Goal: Answer question/provide support: Answer question/provide support

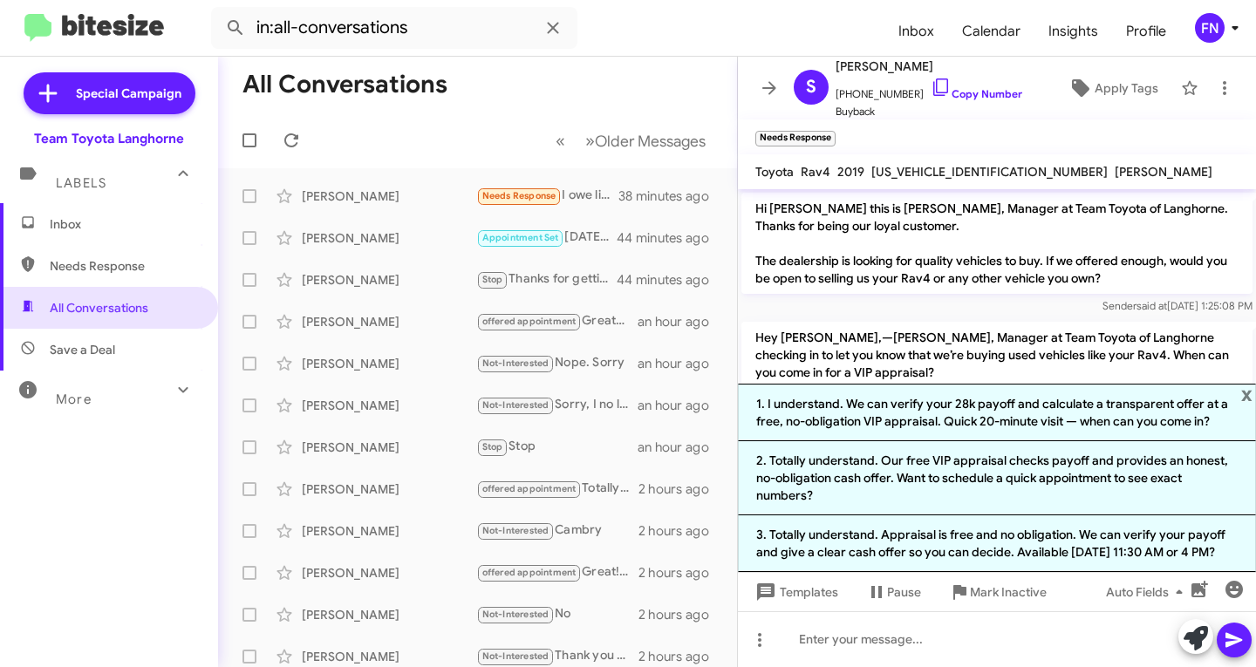
scroll to position [252, 0]
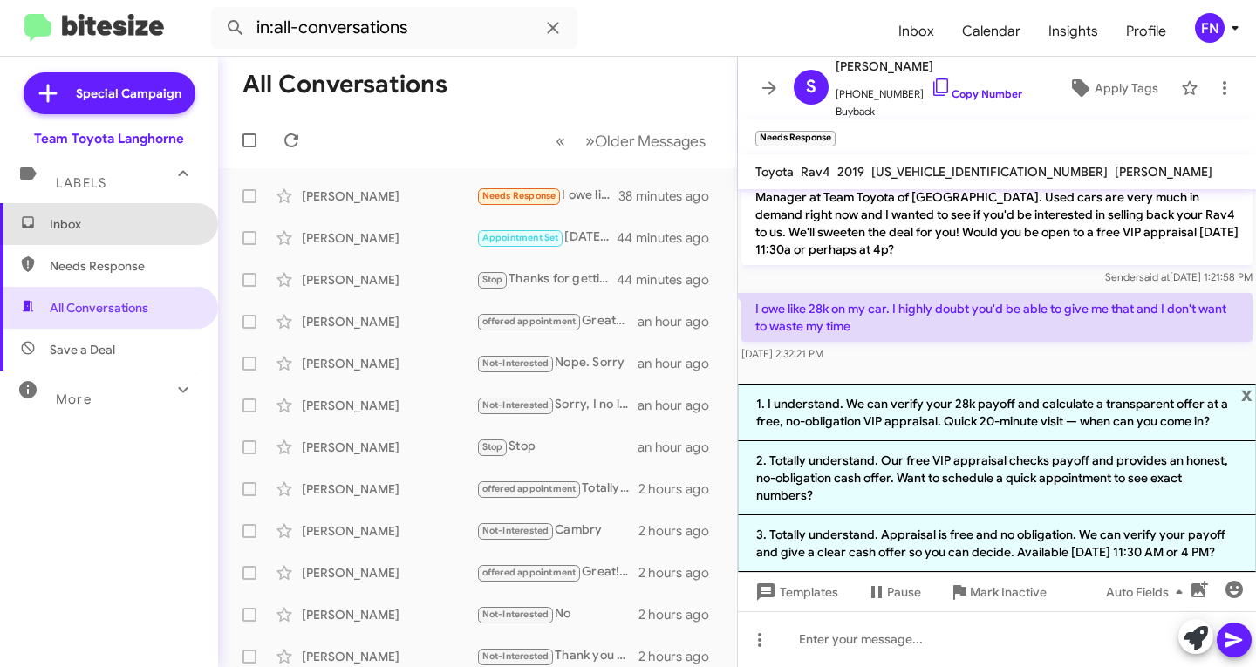
click at [119, 218] on span "Inbox" at bounding box center [124, 223] width 148 height 17
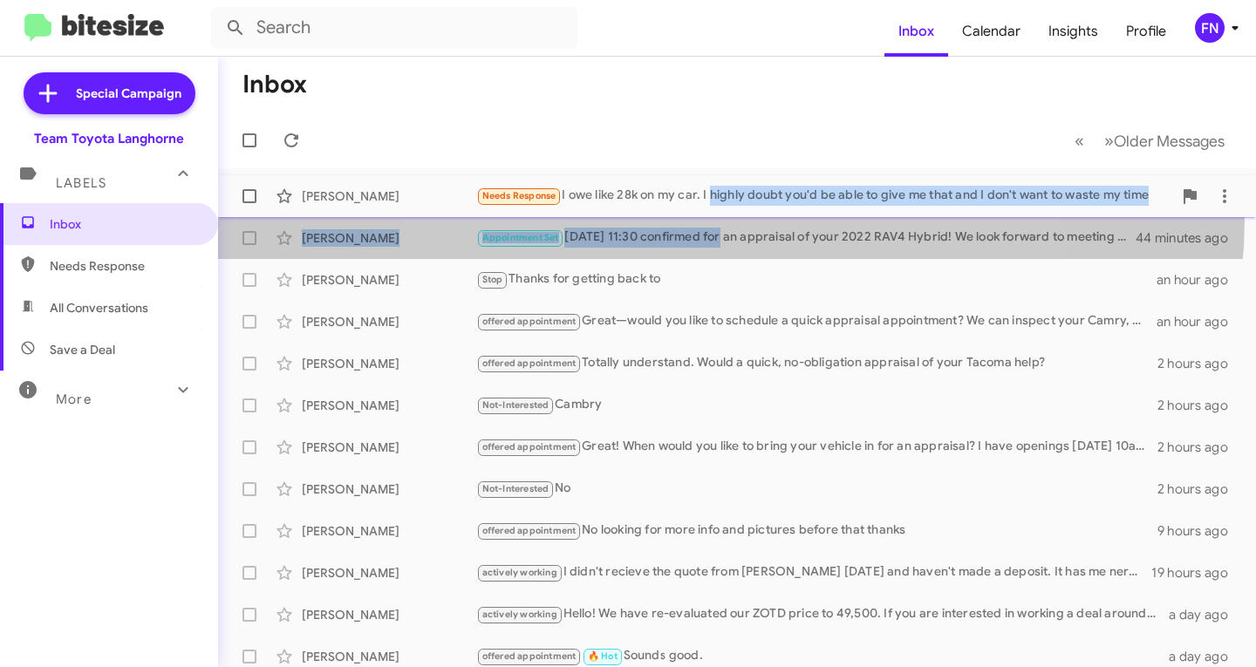
click at [713, 216] on mat-action-list "[PERSON_NAME] Needs Response I owe like 28k on my car. I highly doubt you'd be …" at bounding box center [737, 590] width 1038 height 844
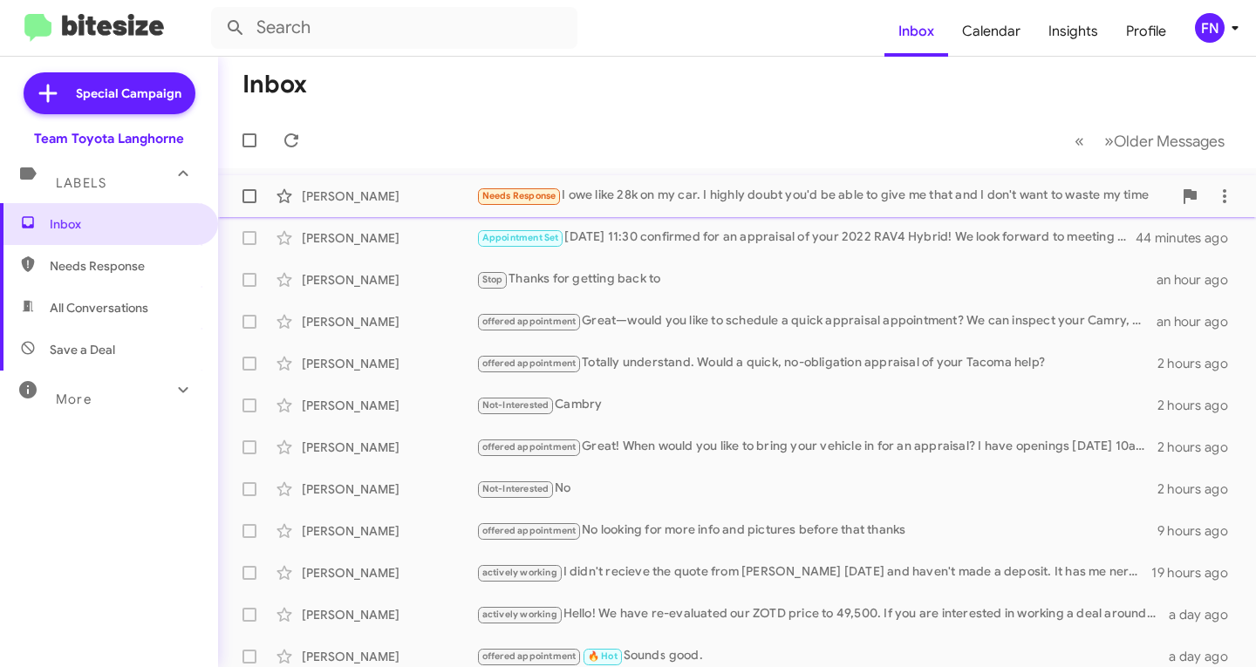
click at [692, 194] on div "Needs Response I owe like 28k on my car. I highly doubt you'd be able to give m…" at bounding box center [824, 196] width 696 height 20
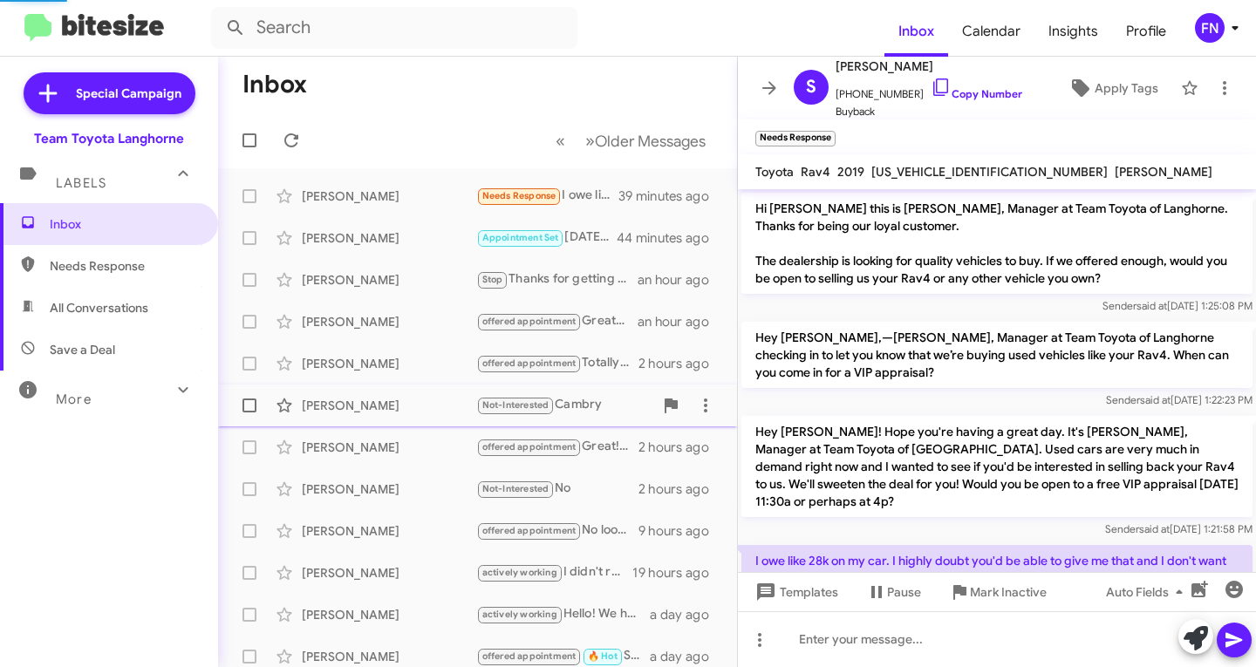
scroll to position [29, 0]
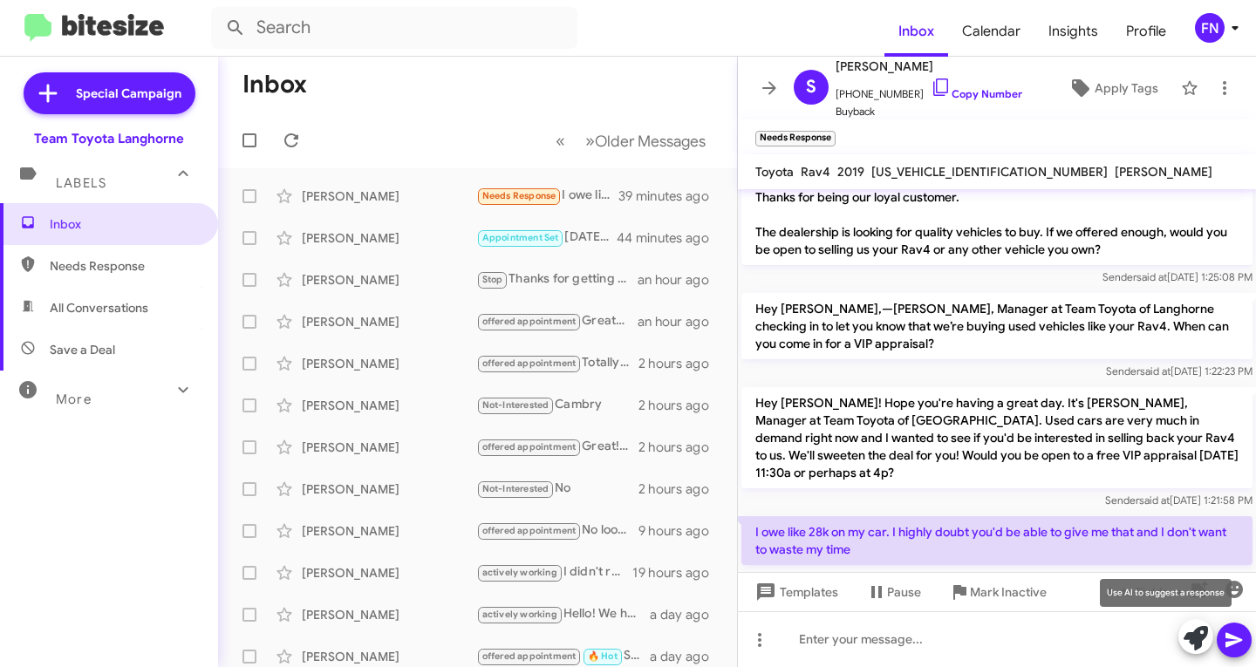
click at [1195, 635] on icon at bounding box center [1195, 638] width 24 height 24
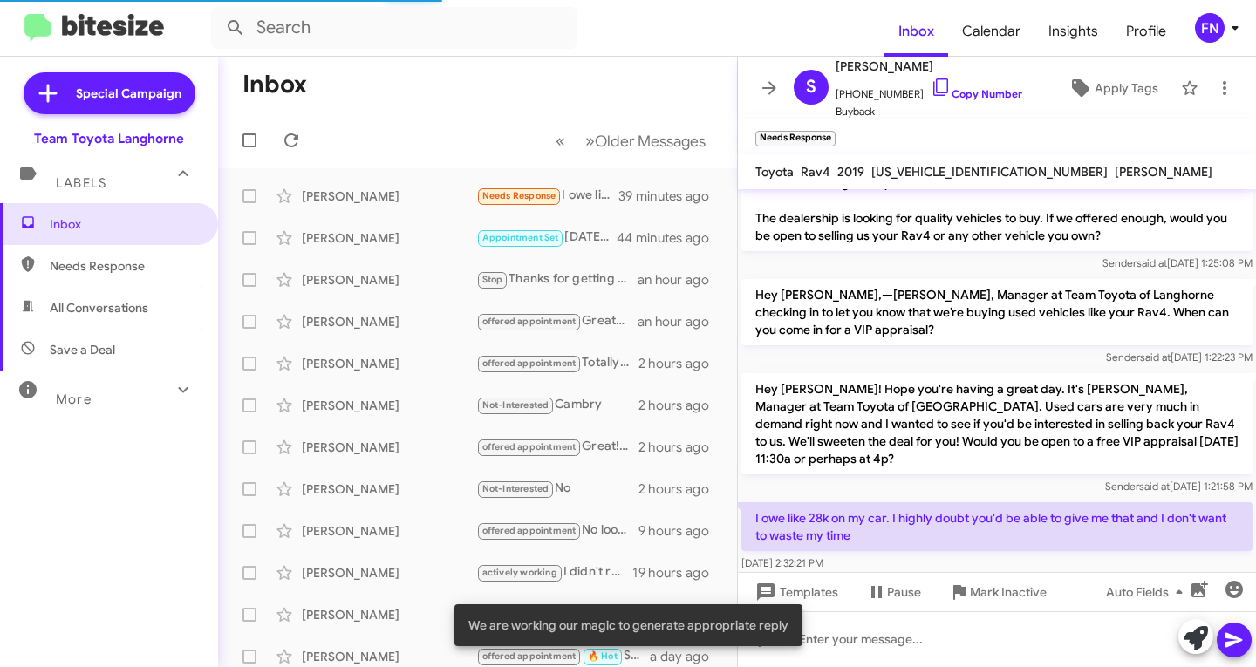
scroll to position [64, 0]
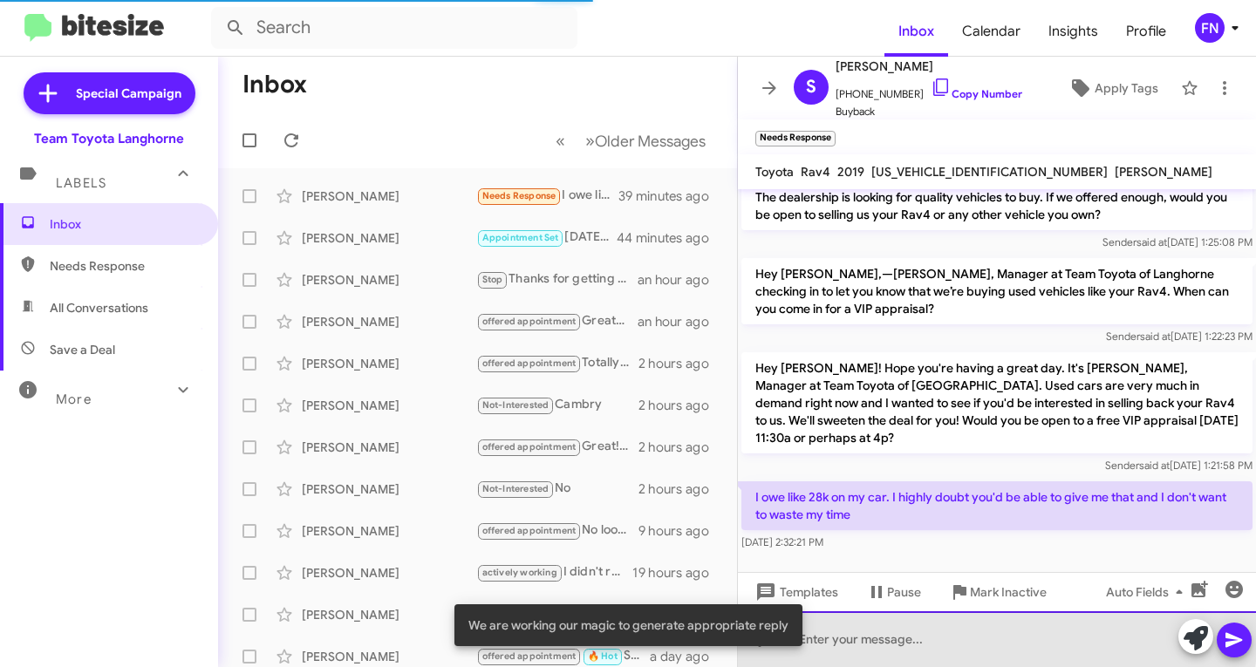
click at [911, 638] on div at bounding box center [997, 639] width 518 height 56
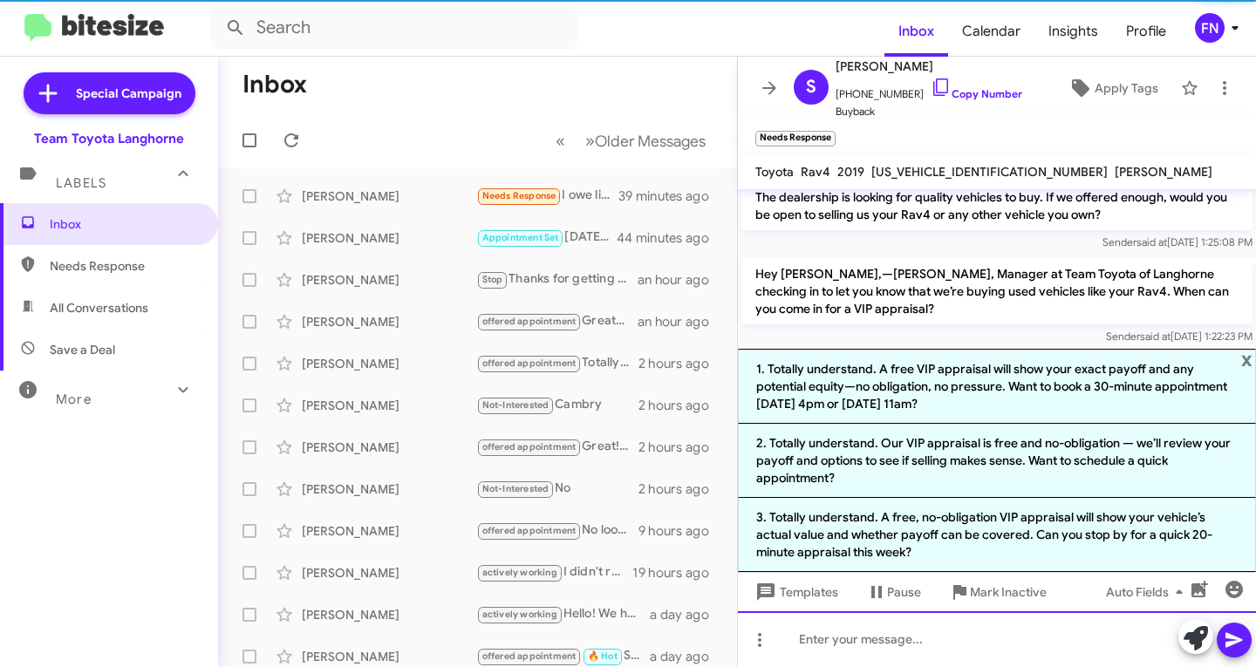
click at [1093, 632] on div at bounding box center [997, 639] width 518 height 56
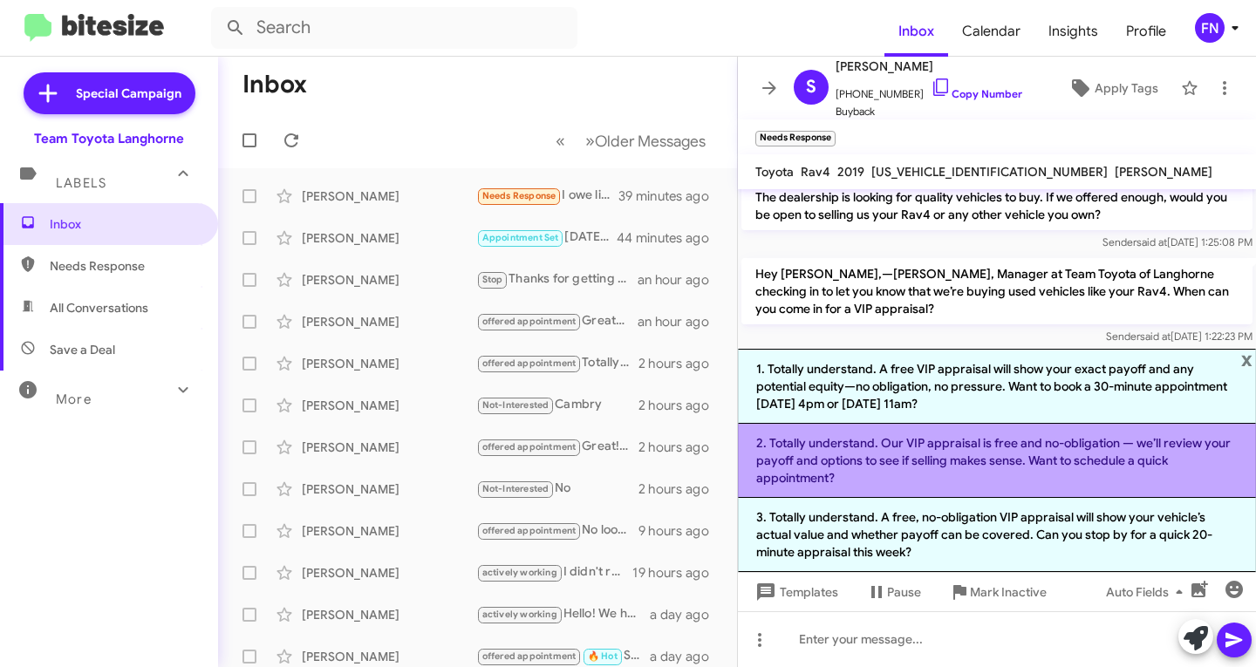
click at [891, 466] on li "2. Totally understand. Our VIP appraisal is free and no-obligation — we’ll revi…" at bounding box center [997, 461] width 518 height 74
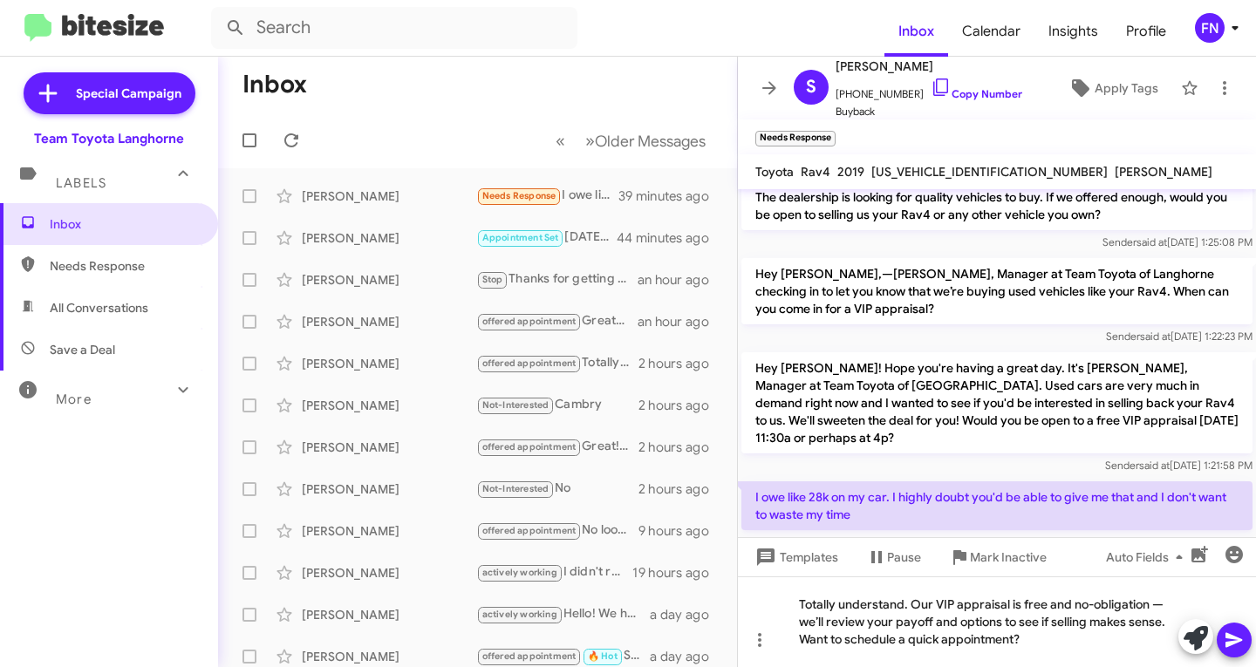
scroll to position [99, 0]
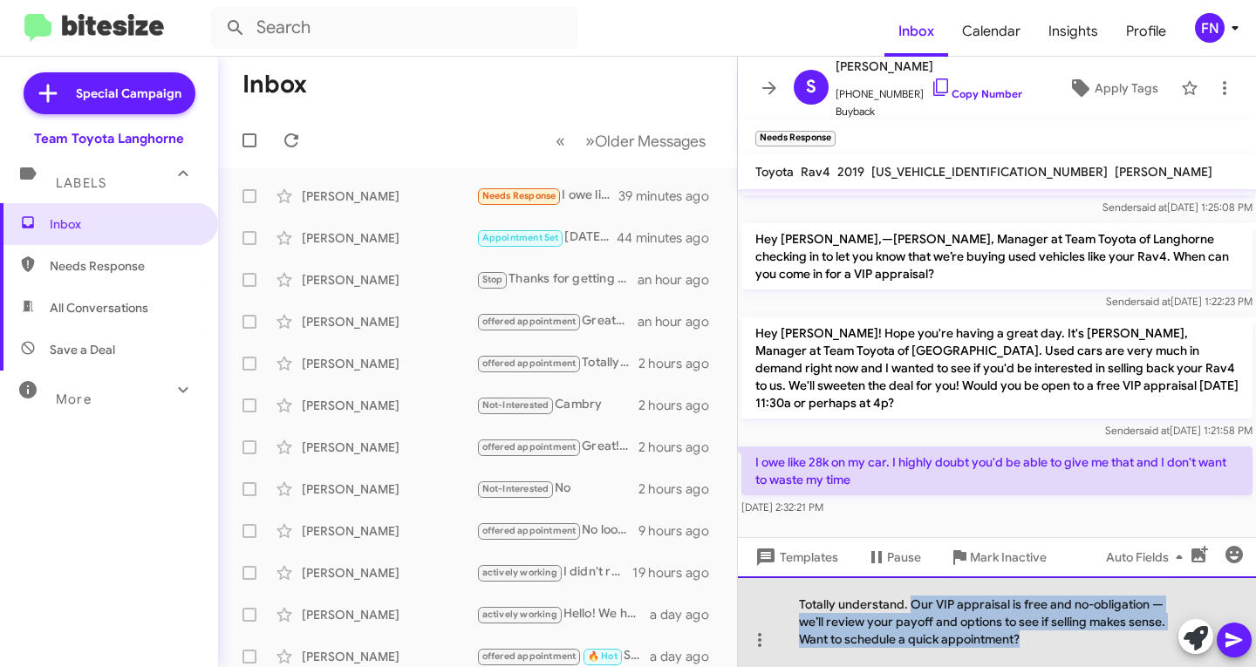
drag, startPoint x: 1038, startPoint y: 643, endPoint x: 912, endPoint y: 602, distance: 132.9
click at [912, 602] on div "Totally understand. Our VIP appraisal is free and no-obligation — we’ll review …" at bounding box center [997, 621] width 518 height 91
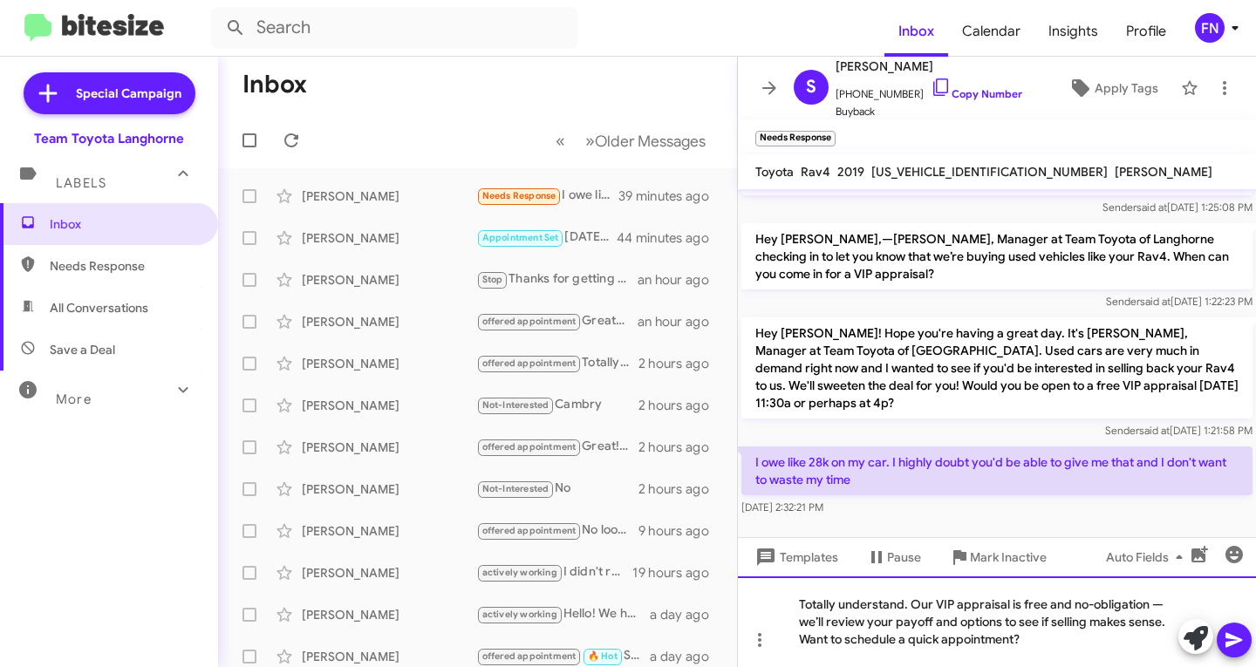
scroll to position [64, 0]
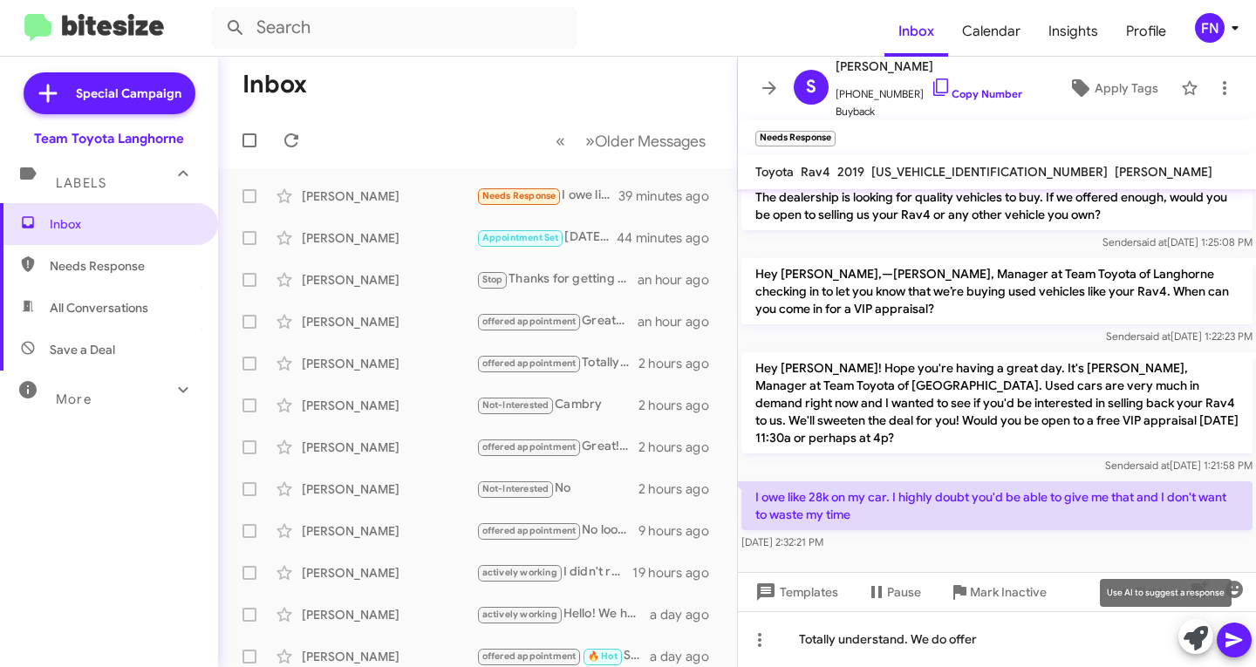
click at [1202, 627] on icon at bounding box center [1195, 638] width 24 height 24
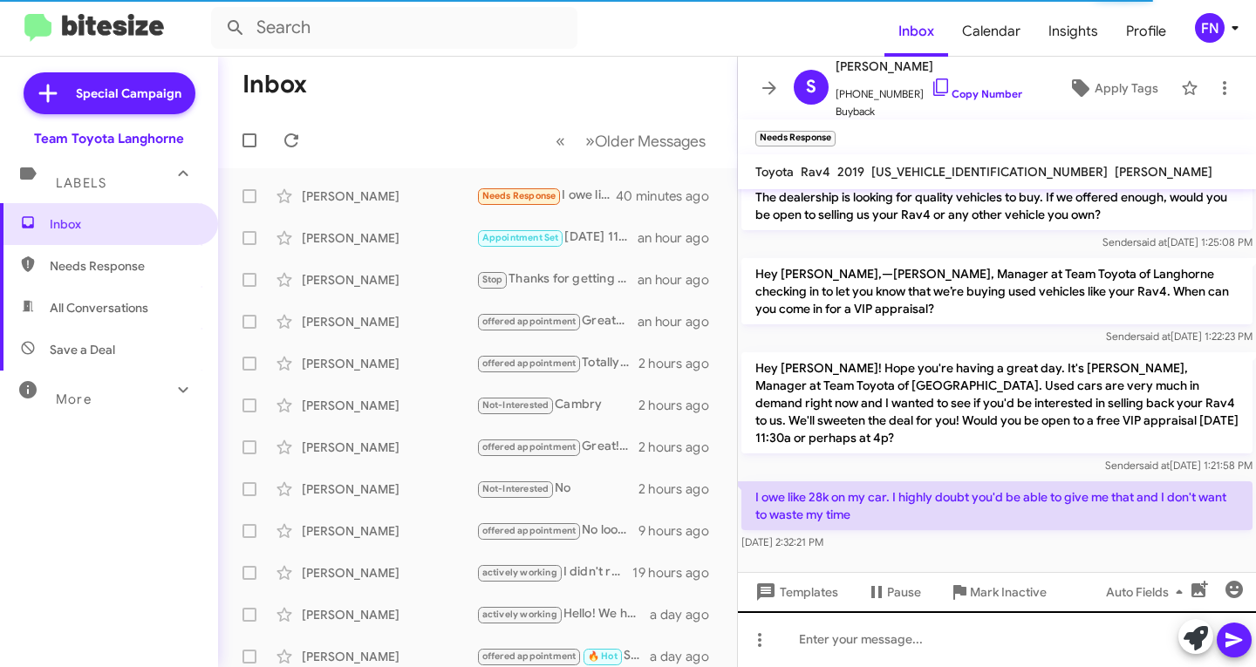
scroll to position [99, 0]
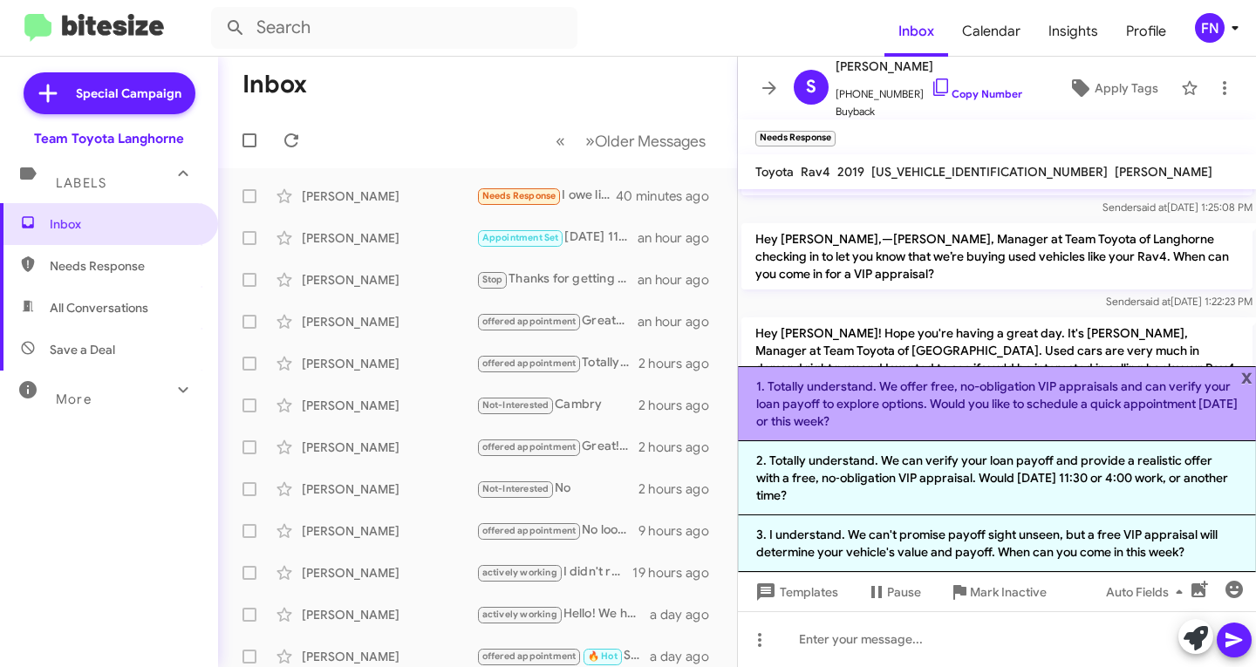
click at [899, 403] on li "1. Totally understand. We offer free, no-obligation VIP appraisals and can veri…" at bounding box center [997, 403] width 518 height 75
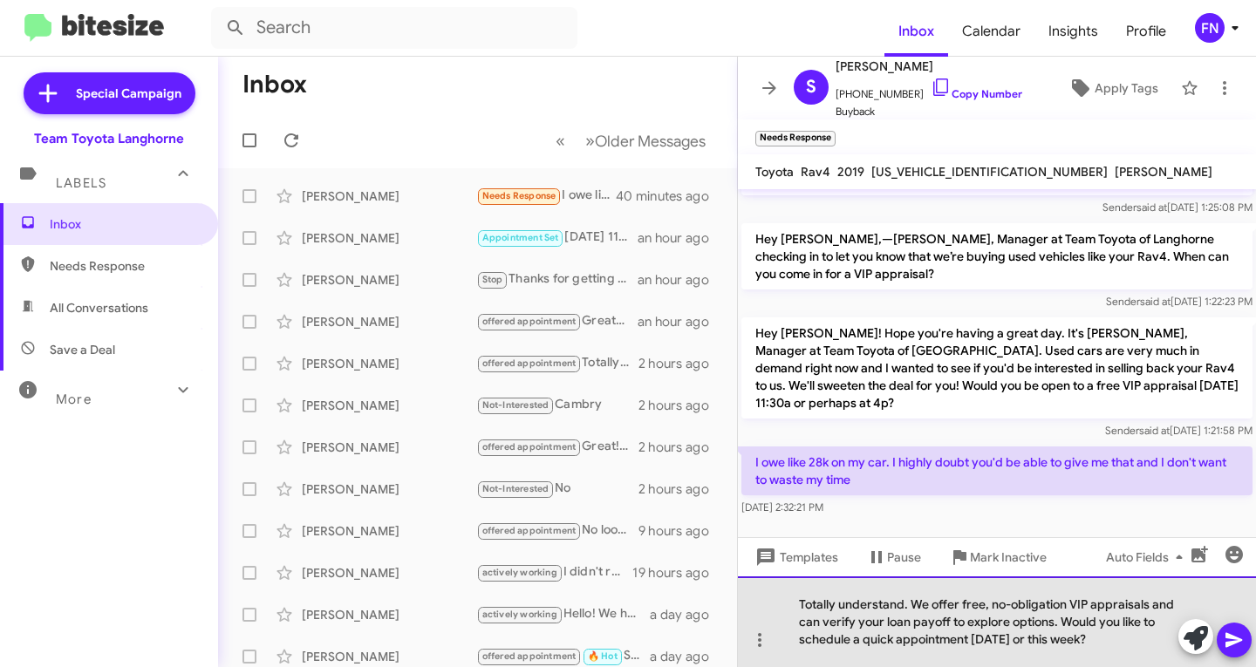
click at [916, 609] on div "Totally understand. We offer free, no-obligation VIP appraisals and can verify …" at bounding box center [997, 621] width 518 height 91
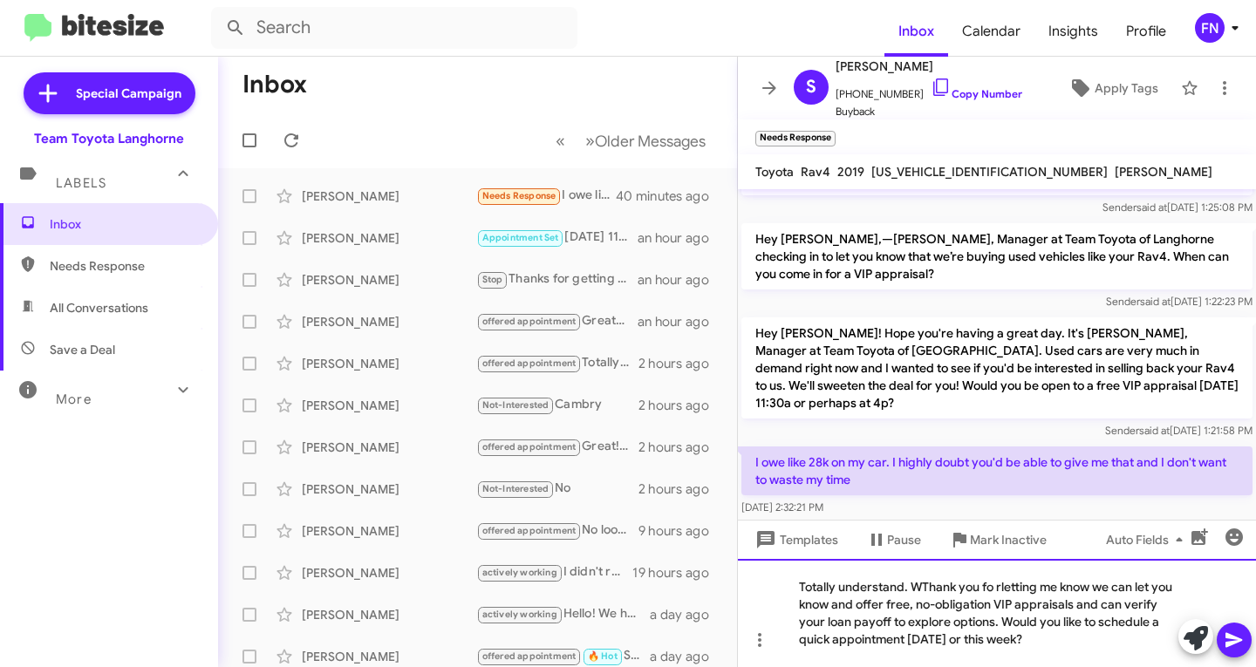
click at [922, 582] on div "Totally understand. WThank you fo rletting me know we can let you know and offe…" at bounding box center [997, 613] width 518 height 108
click at [995, 588] on div "Totally understand. Thank you fo rletting me know we can let you know and offer…" at bounding box center [997, 613] width 518 height 108
click at [988, 589] on div "Totally understand. Thank you fo rletting me know we can let you know and offer…" at bounding box center [997, 613] width 518 height 108
click at [1000, 623] on div "Totally understand. Thank you for letting me know we can let you know and offer…" at bounding box center [997, 613] width 518 height 108
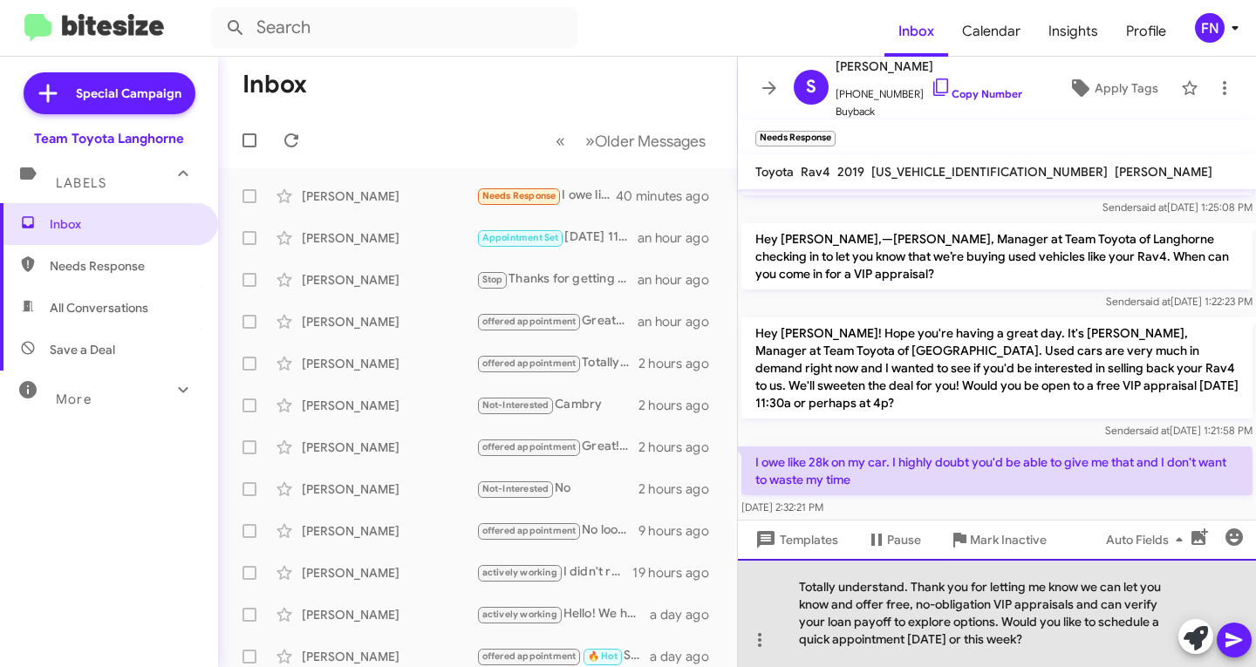
click at [1090, 634] on div "Totally understand. Thank you for letting me know we can let you know and offer…" at bounding box center [997, 613] width 518 height 108
drag, startPoint x: 1076, startPoint y: 639, endPoint x: 1004, endPoint y: 620, distance: 74.0
click at [1004, 620] on div "Totally understand. Thank you for letting me know we can let you know and offer…" at bounding box center [997, 613] width 518 height 108
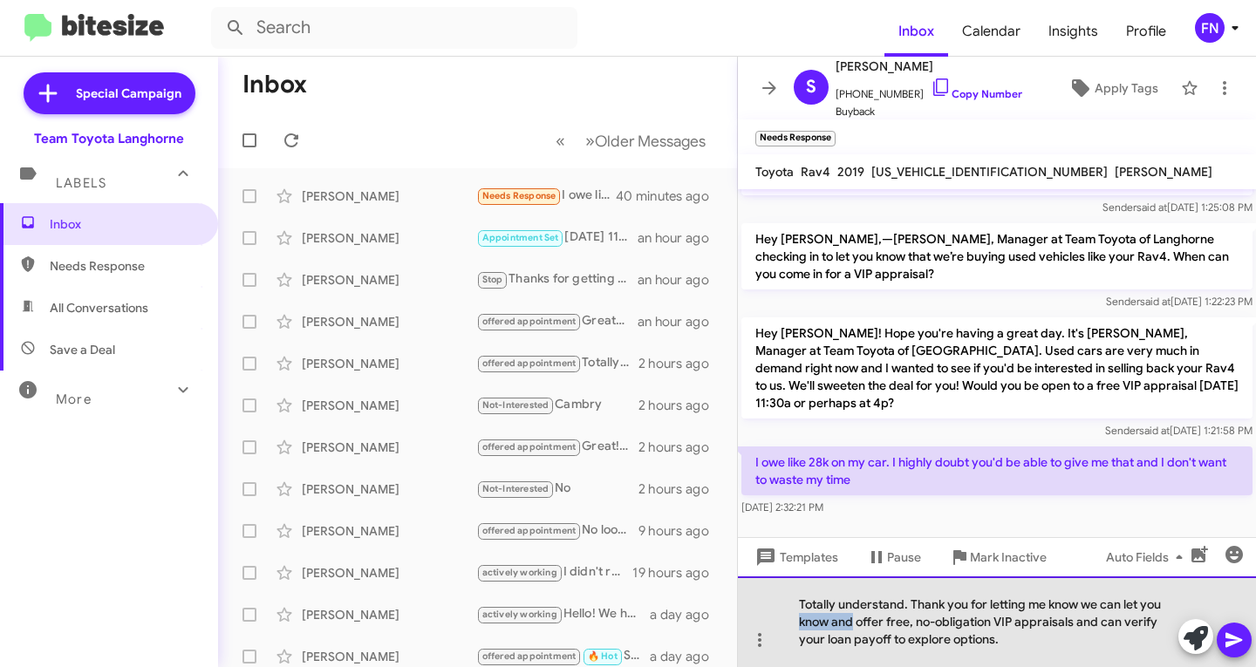
drag, startPoint x: 854, startPoint y: 620, endPoint x: 782, endPoint y: 625, distance: 72.6
click at [782, 625] on div "Totally understand. Thank you for letting me know we can let you know and offer…" at bounding box center [997, 621] width 518 height 91
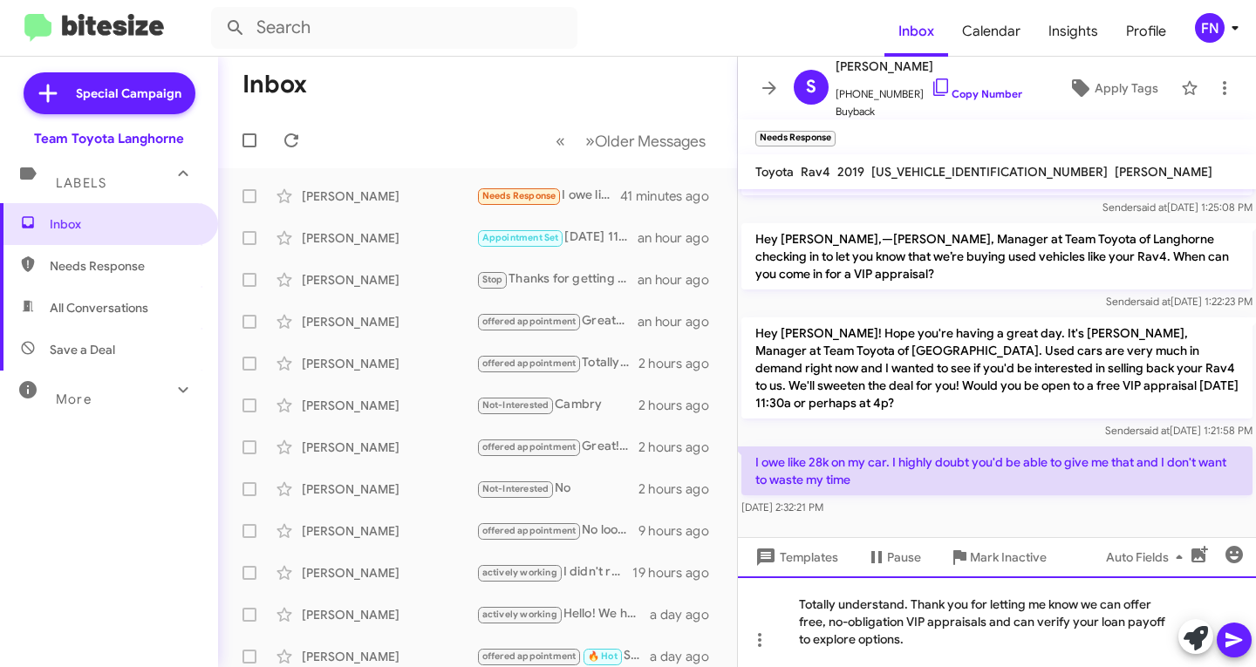
click at [1084, 603] on div "Totally understand. Thank you for letting me know we can offer free, no-obligat…" at bounding box center [997, 621] width 518 height 91
click at [1175, 598] on div "Totally understand. Thank you for letting me know! We can offer free, no-obliga…" at bounding box center [997, 621] width 518 height 91
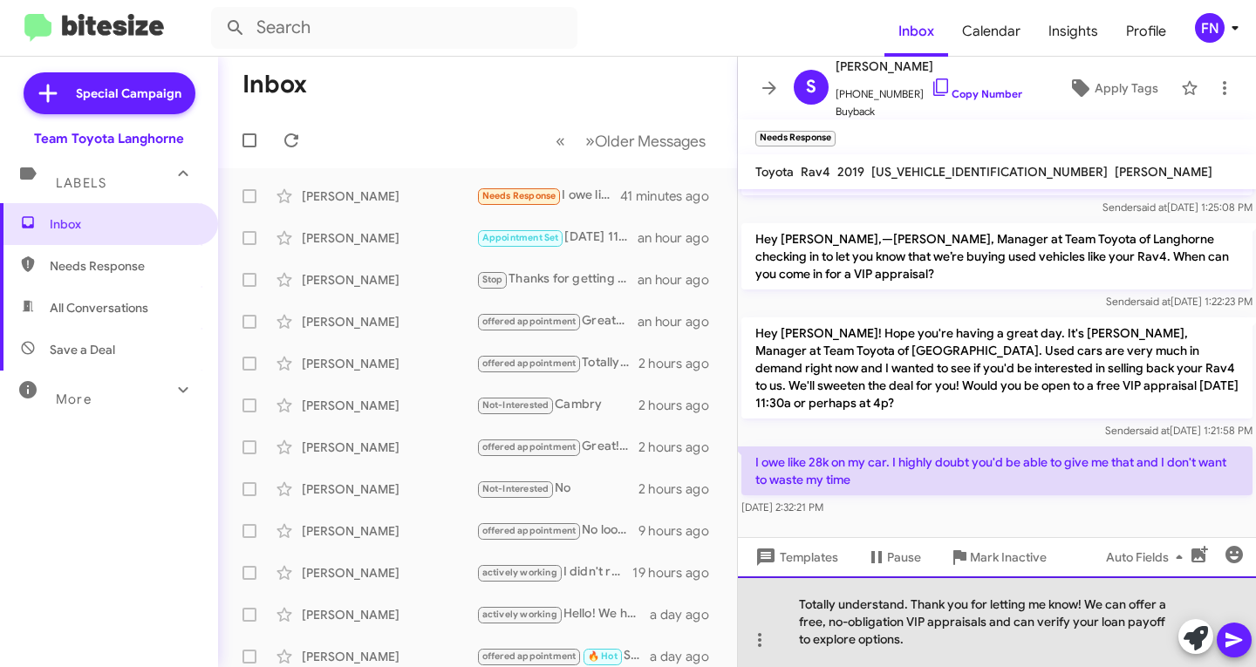
click at [779, 620] on div "Totally understand. Thank you for letting me know! We can offer a free, no-obli…" at bounding box center [997, 621] width 518 height 91
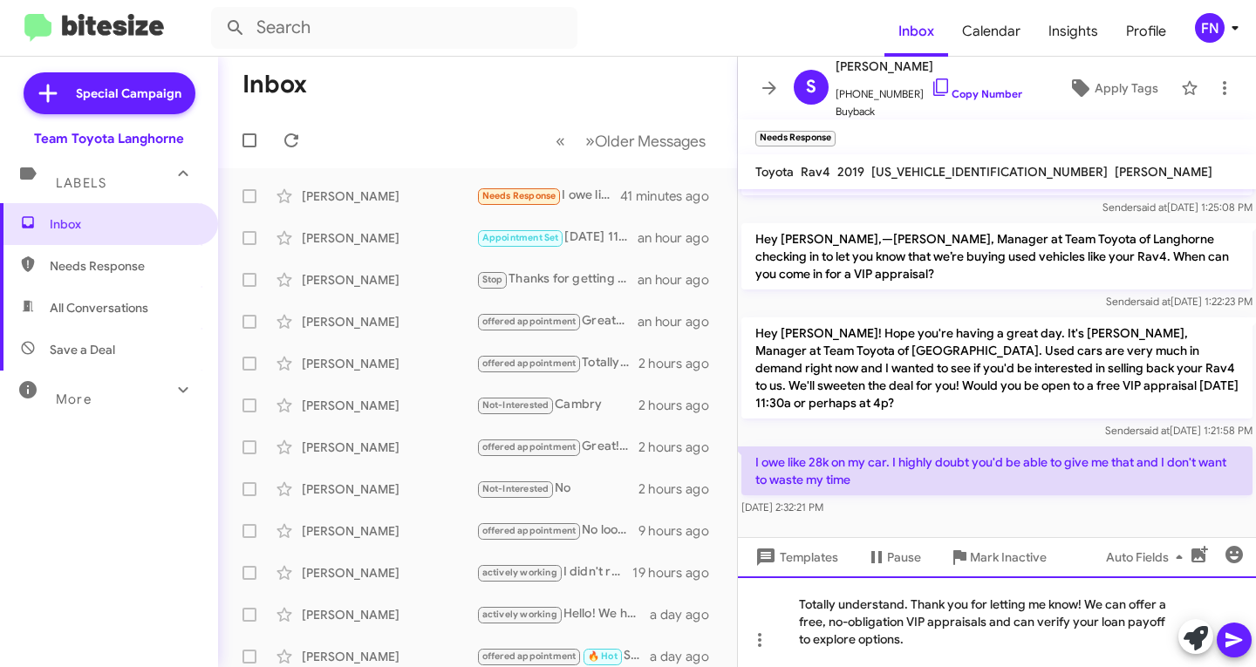
click at [947, 658] on div "Totally understand. Thank you for letting me know! We can offer a free, no-obli…" at bounding box center [997, 621] width 518 height 91
click at [945, 647] on div "Totally understand. Thank you for letting me know! We can offer a free, no-obli…" at bounding box center [997, 621] width 518 height 91
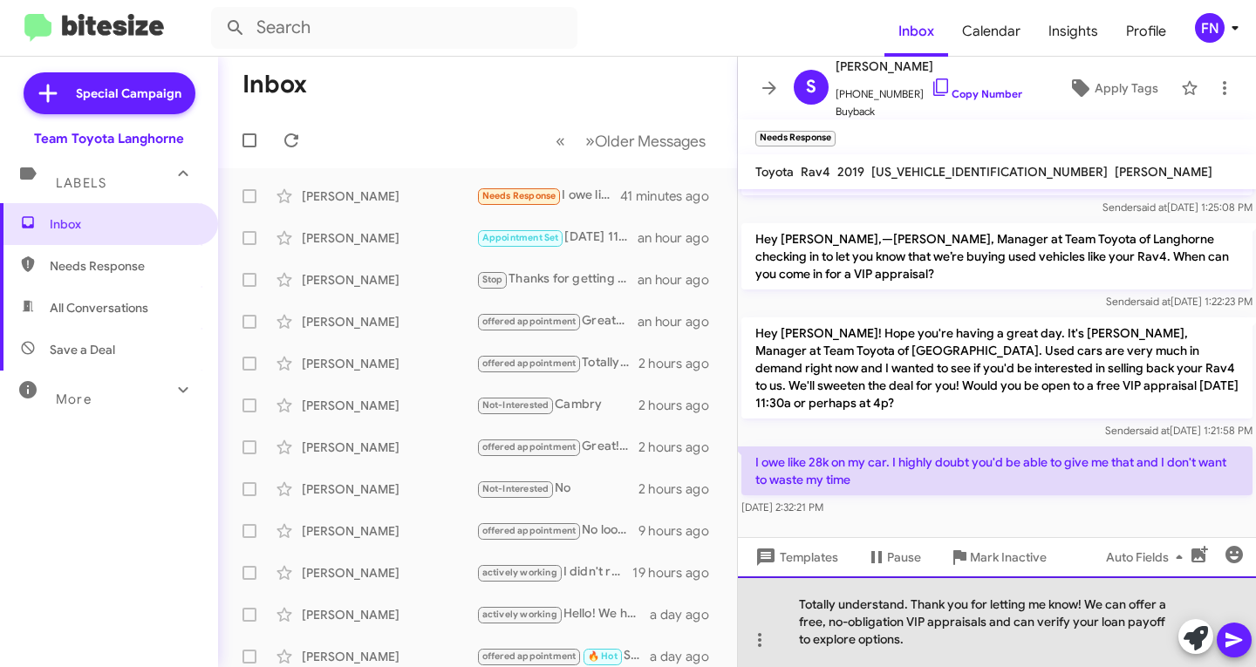
click at [985, 622] on div "Totally understand. Thank you for letting me know! We can offer a free, no-obli…" at bounding box center [997, 621] width 518 height 91
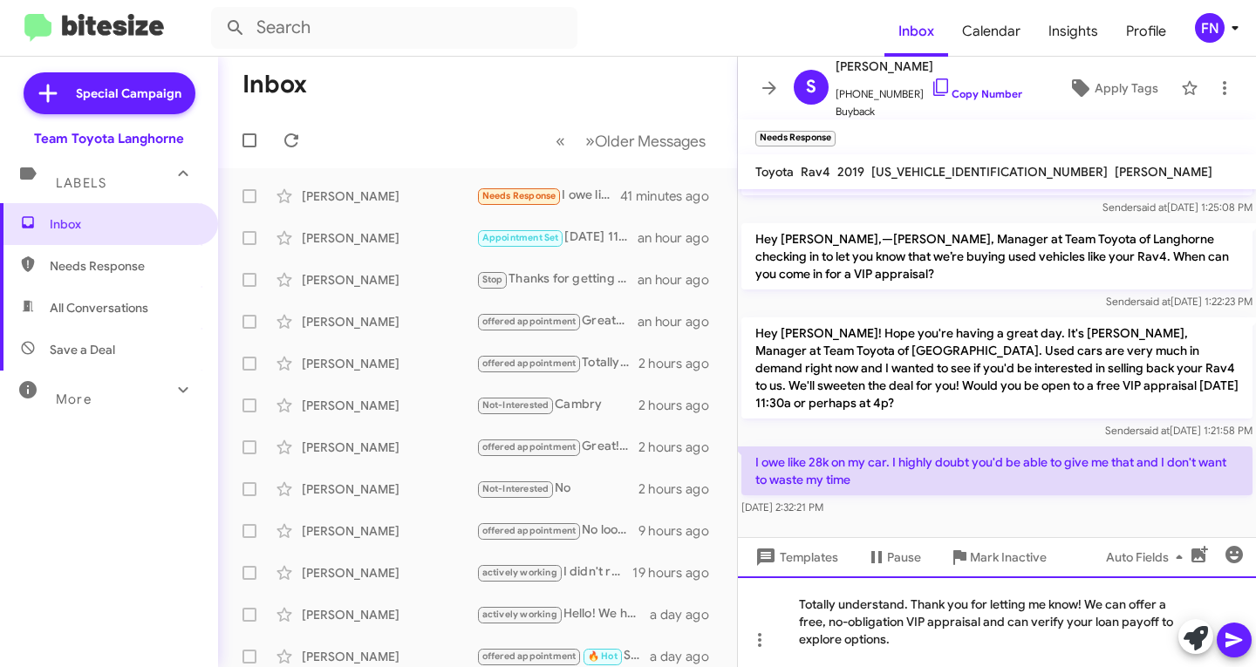
click at [912, 637] on div "Totally understand. Thank you for letting me know! We can offer a free, no-obli…" at bounding box center [997, 621] width 518 height 91
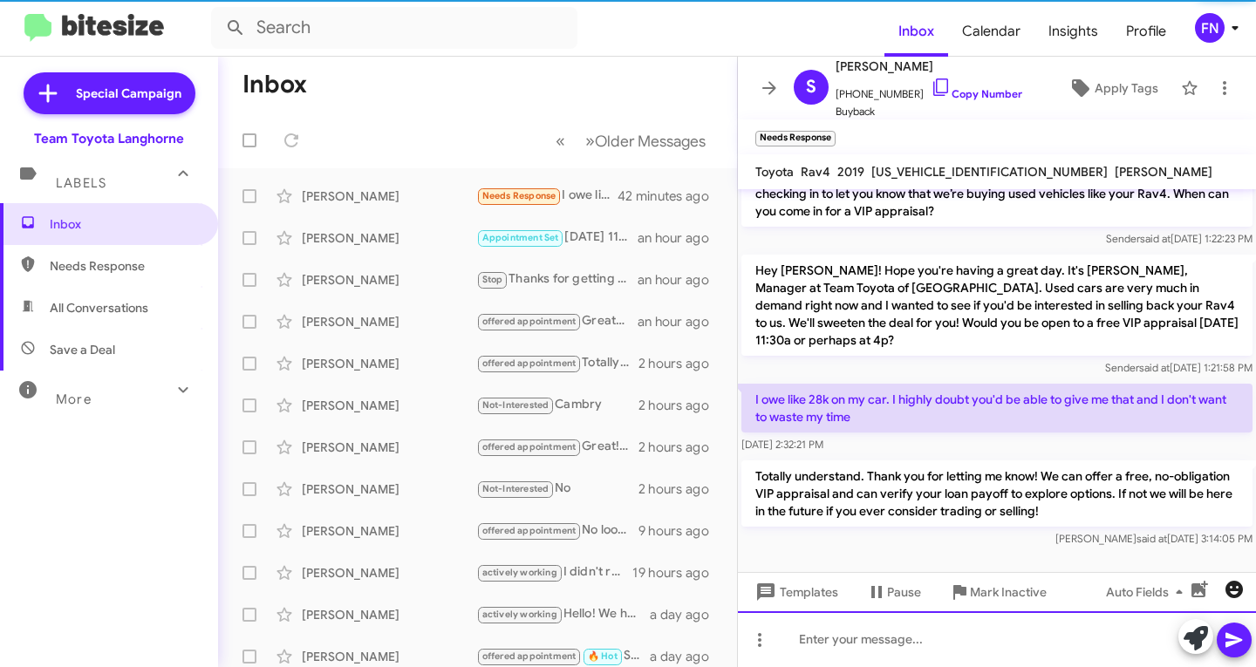
scroll to position [162, 0]
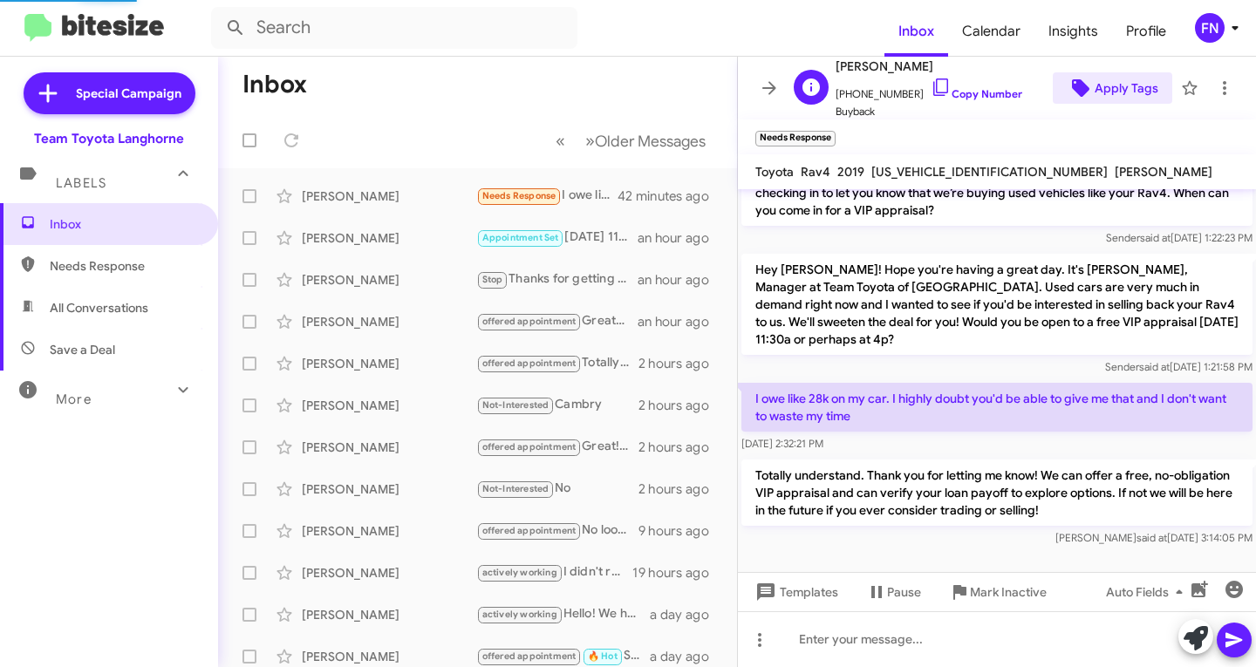
click at [1142, 92] on span "Apply Tags" at bounding box center [1126, 87] width 64 height 31
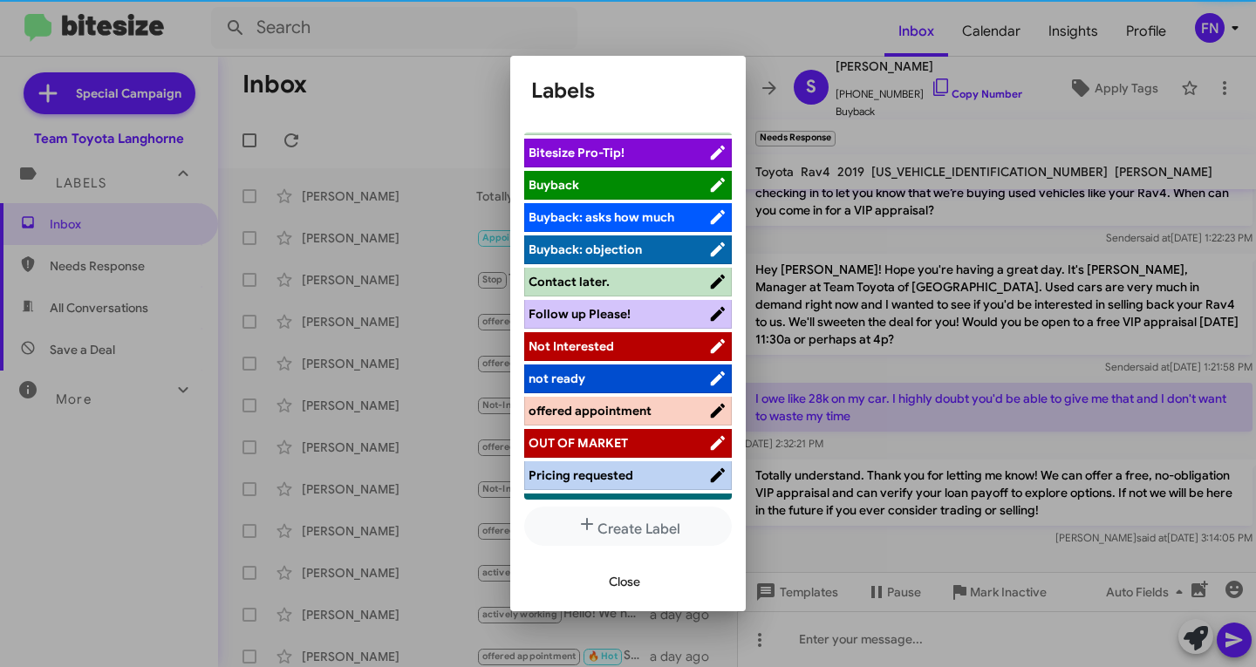
scroll to position [0, 0]
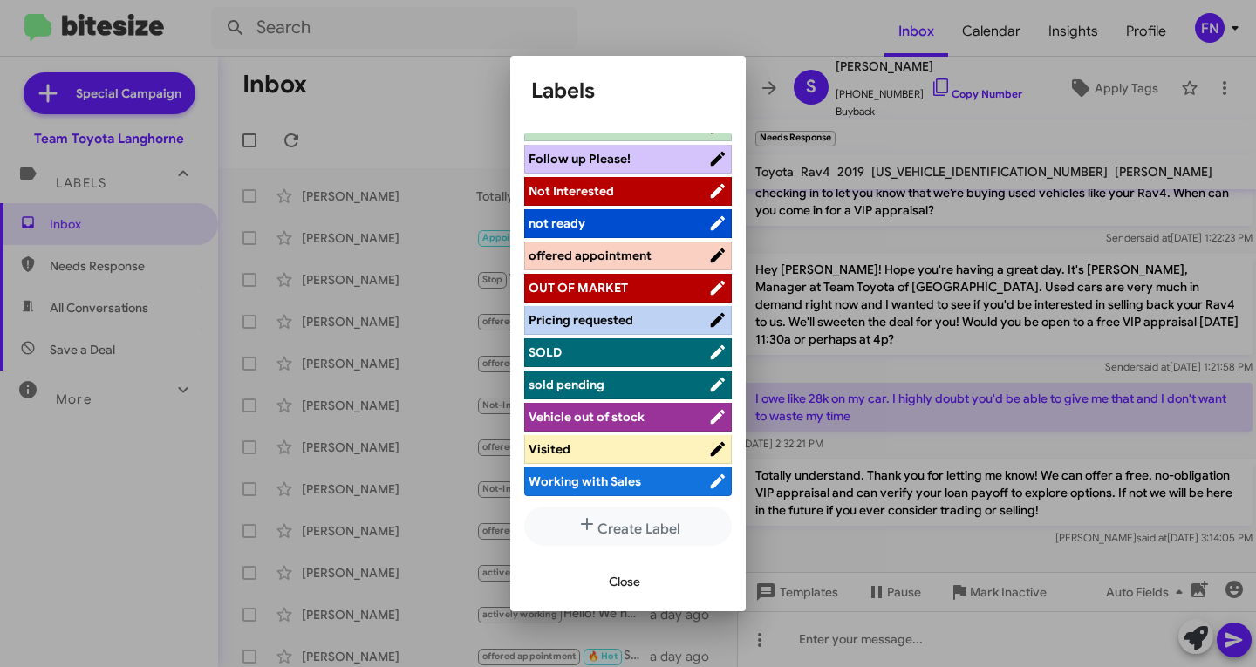
click at [605, 249] on span "offered appointment" at bounding box center [589, 256] width 123 height 16
click at [629, 580] on span "Close" at bounding box center [624, 581] width 31 height 31
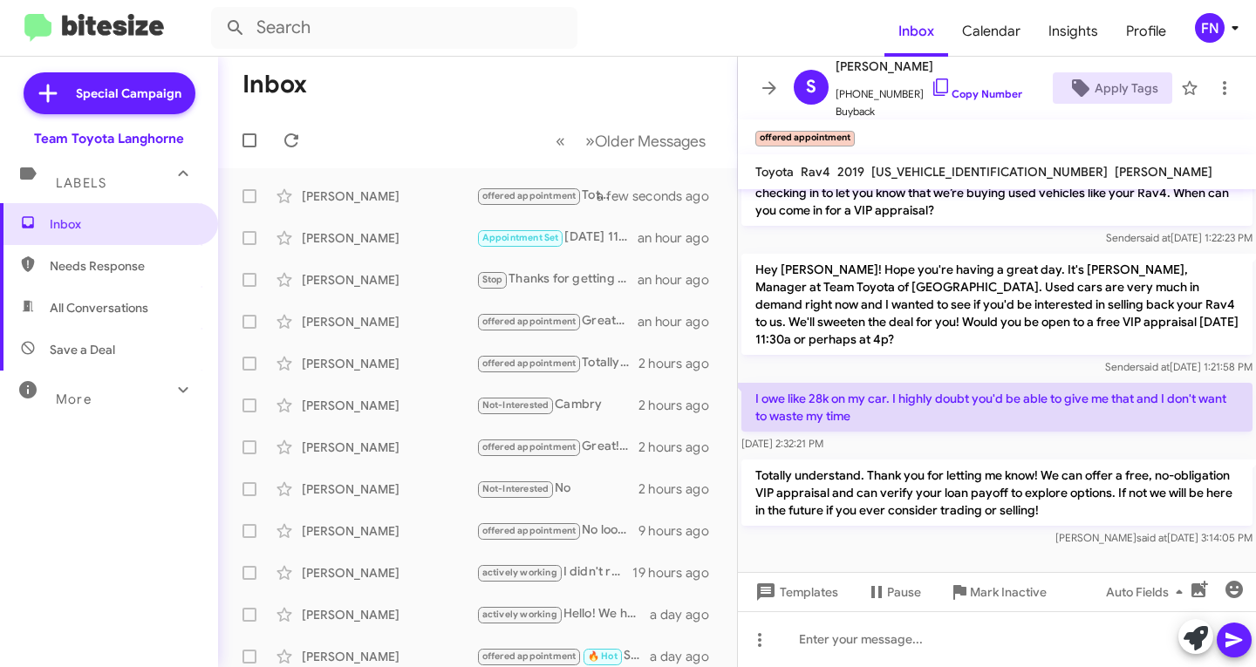
click at [134, 319] on span "All Conversations" at bounding box center [109, 308] width 218 height 42
type input "in:all-conversations"
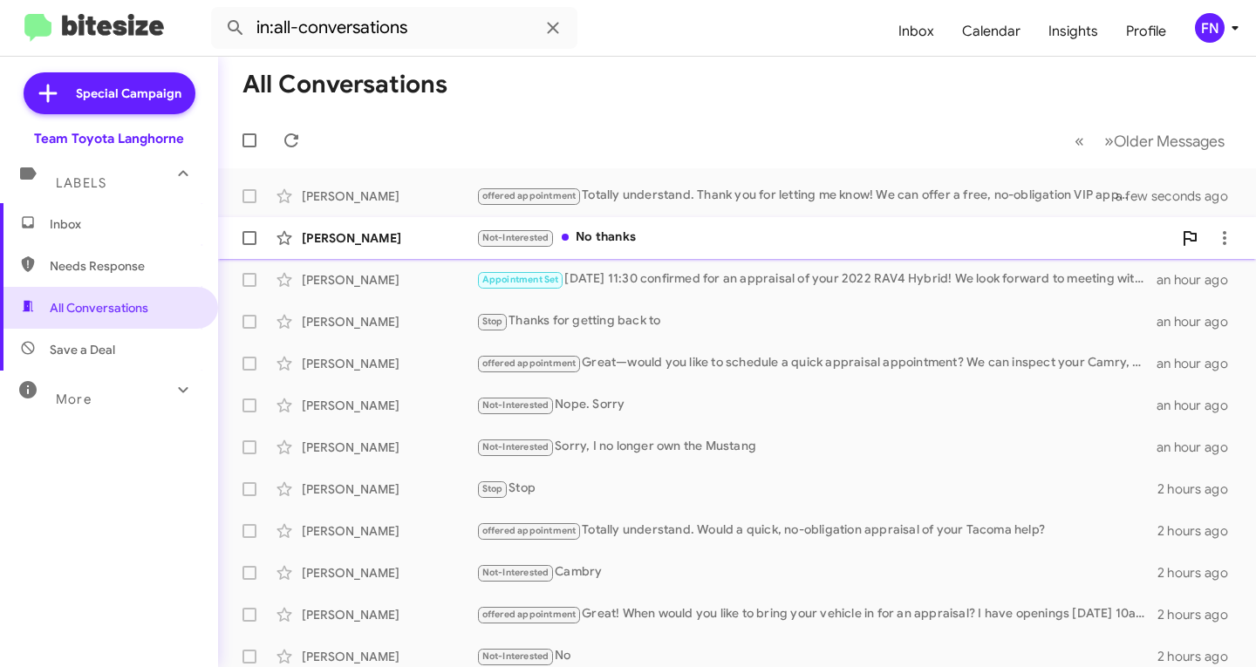
click at [644, 241] on div "Not-Interested No thanks" at bounding box center [824, 238] width 696 height 20
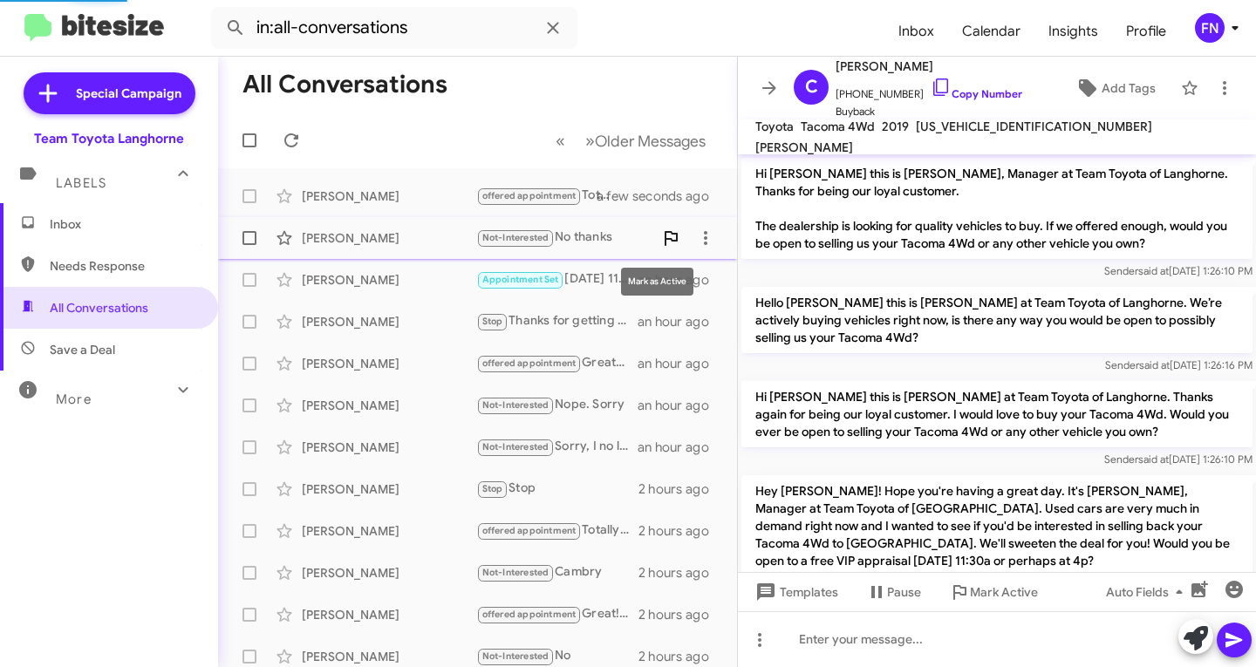
scroll to position [112, 0]
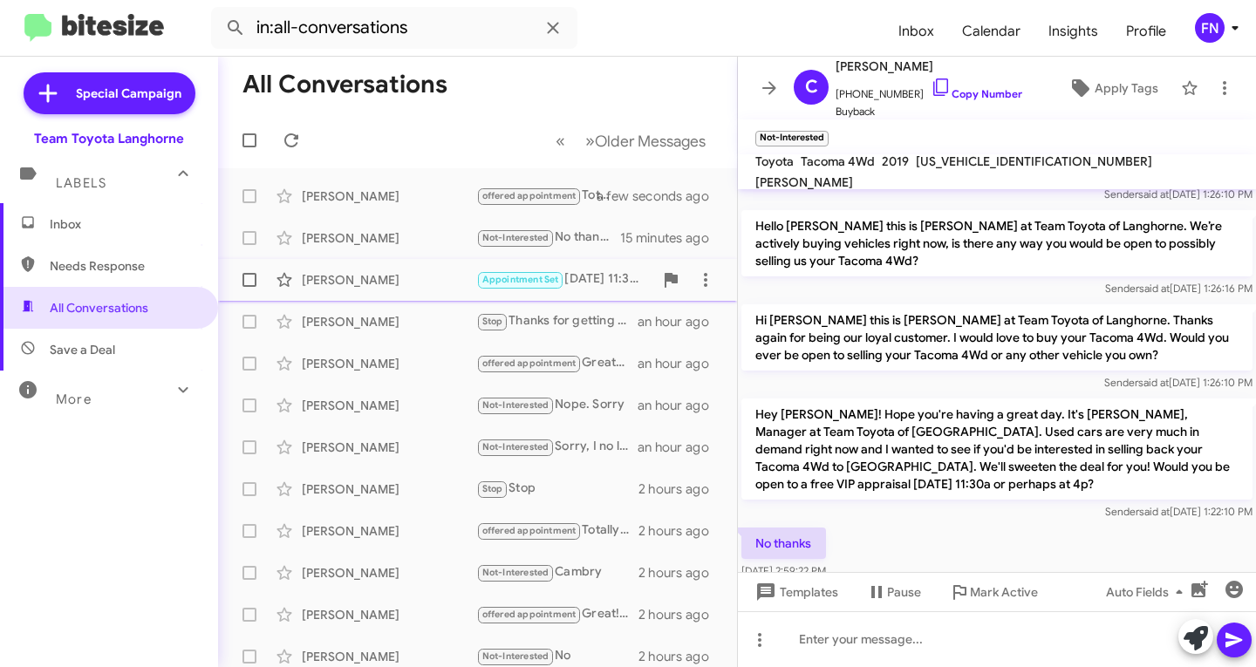
click at [359, 276] on div "[PERSON_NAME]" at bounding box center [389, 279] width 174 height 17
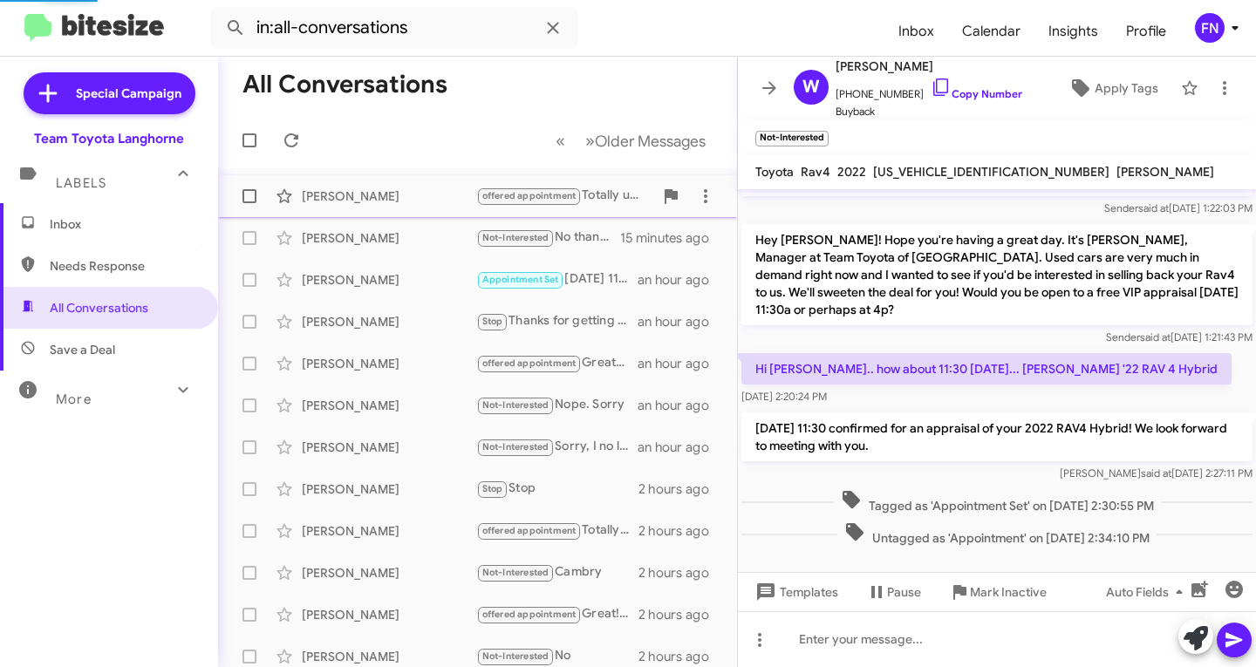
click at [360, 197] on div "[PERSON_NAME]" at bounding box center [389, 195] width 174 height 17
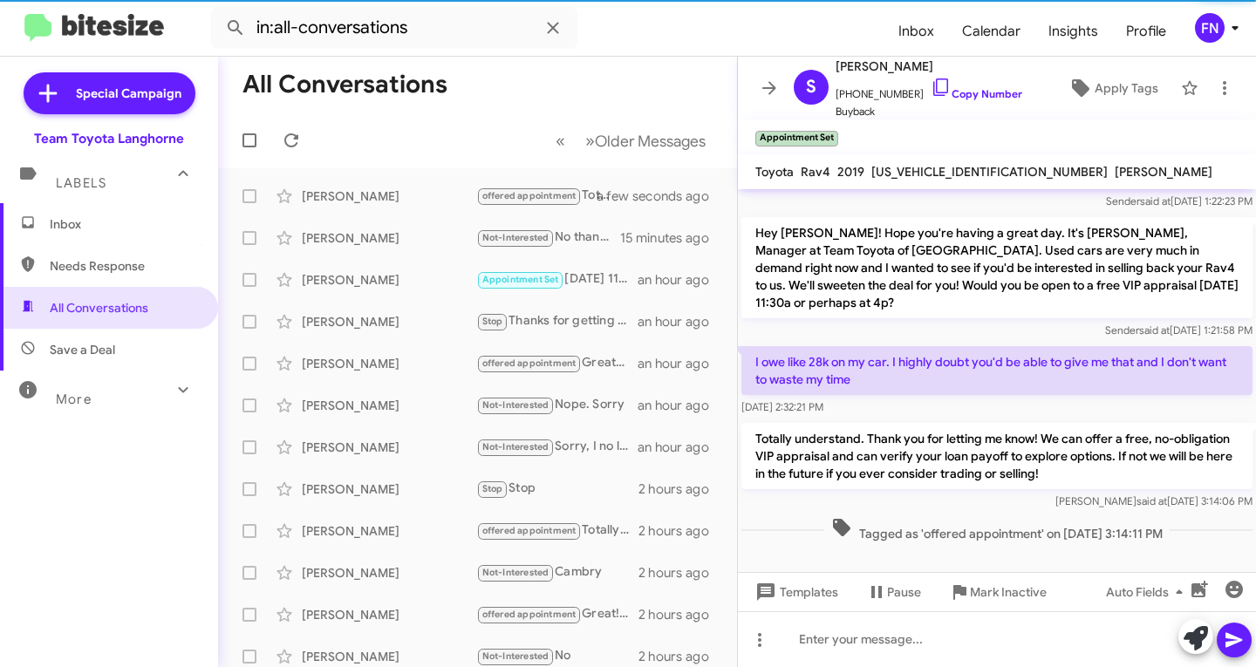
scroll to position [199, 0]
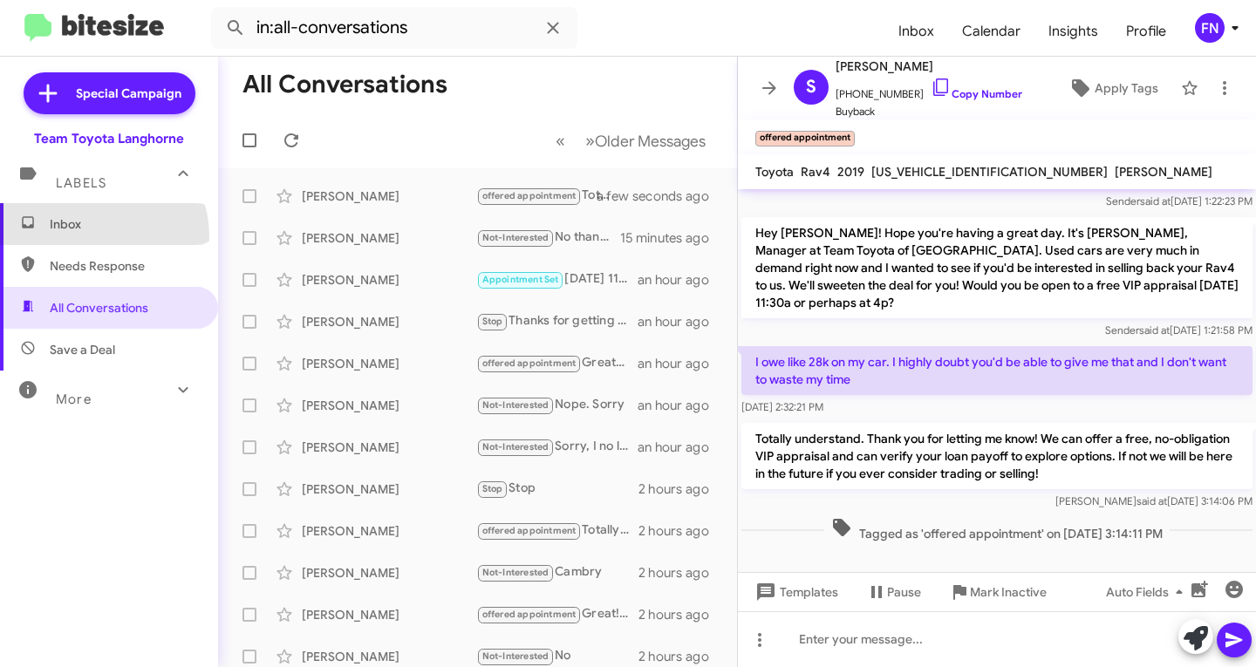
click at [92, 236] on span "Inbox" at bounding box center [109, 224] width 218 height 42
